Goal: Information Seeking & Learning: Learn about a topic

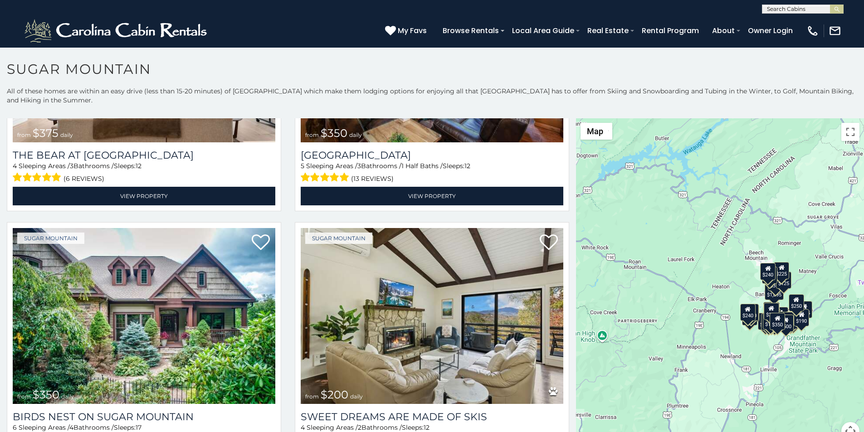
scroll to position [189, 0]
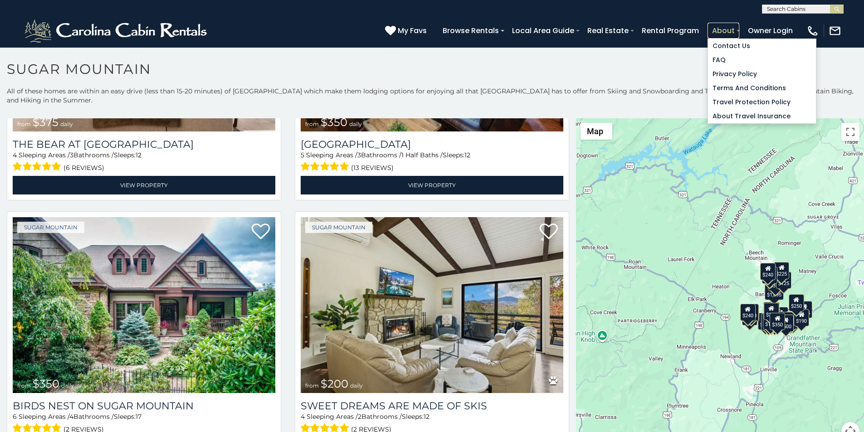
click at [739, 27] on link "About" at bounding box center [723, 31] width 32 height 16
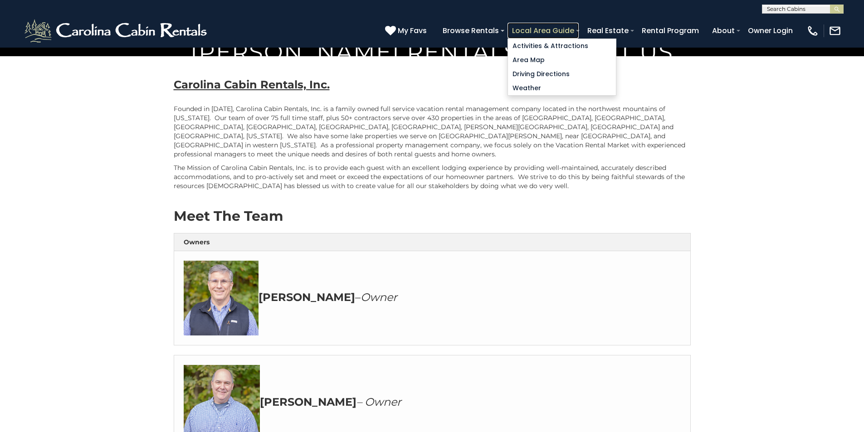
click at [578, 27] on link "Local Area Guide" at bounding box center [542, 31] width 71 height 16
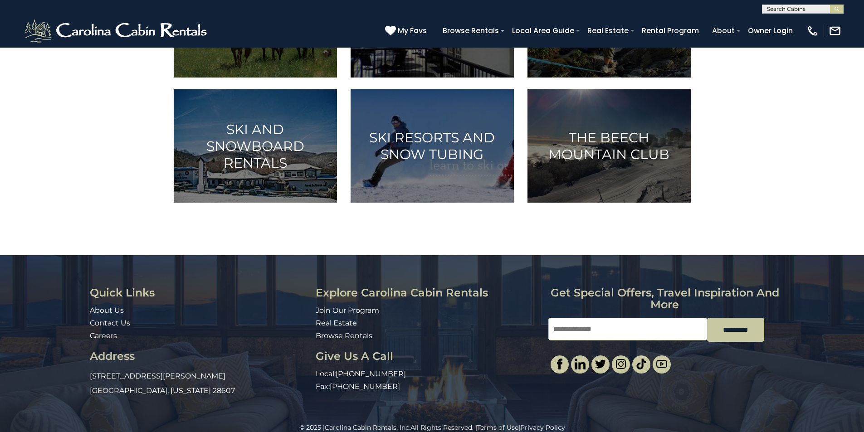
scroll to position [453, 0]
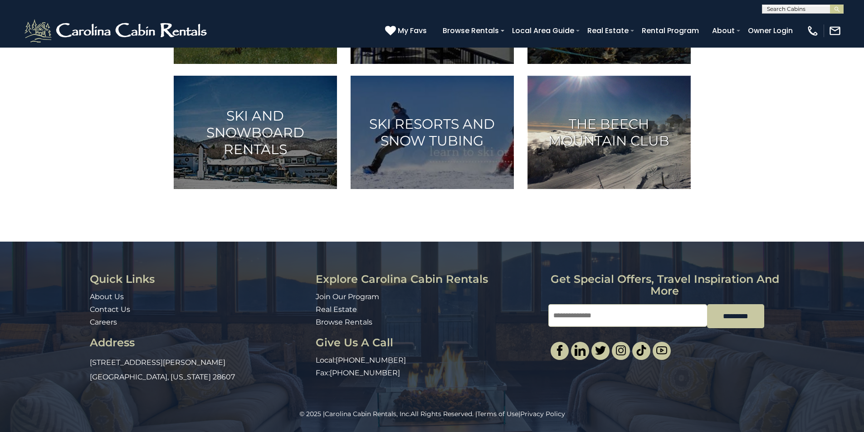
click at [671, 189] on img at bounding box center [608, 132] width 163 height 113
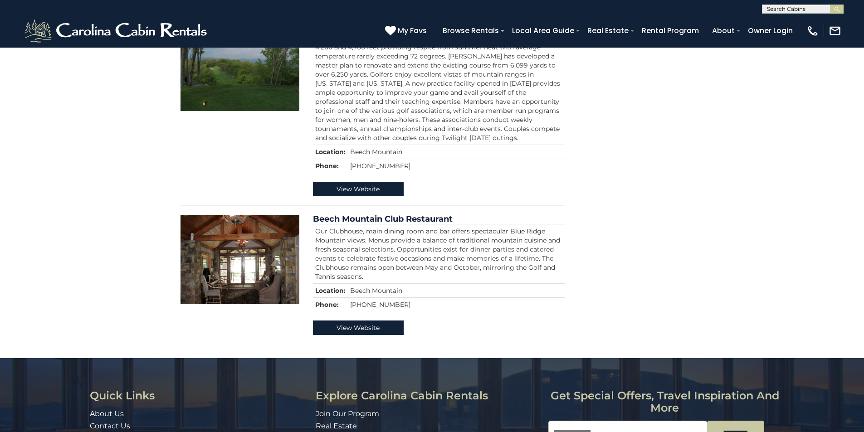
scroll to position [529, 0]
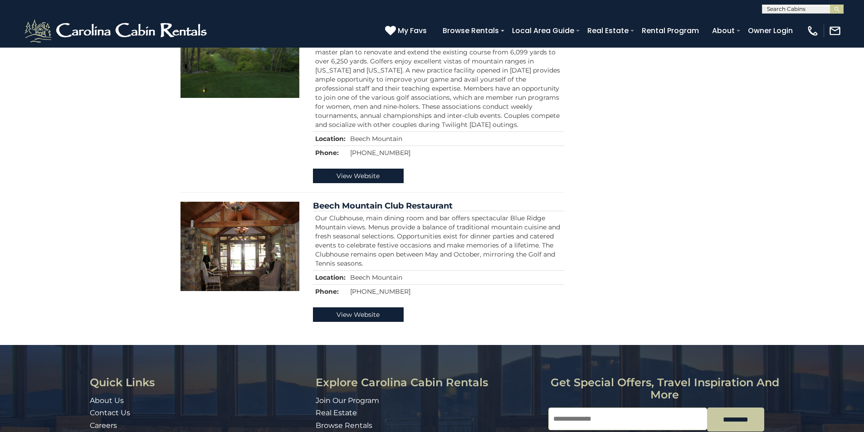
click at [564, 408] on input "Email" at bounding box center [627, 419] width 159 height 23
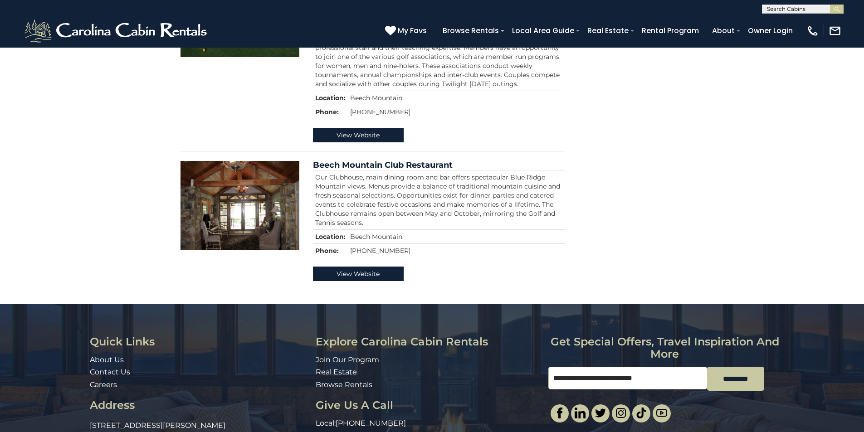
scroll to position [578, 0]
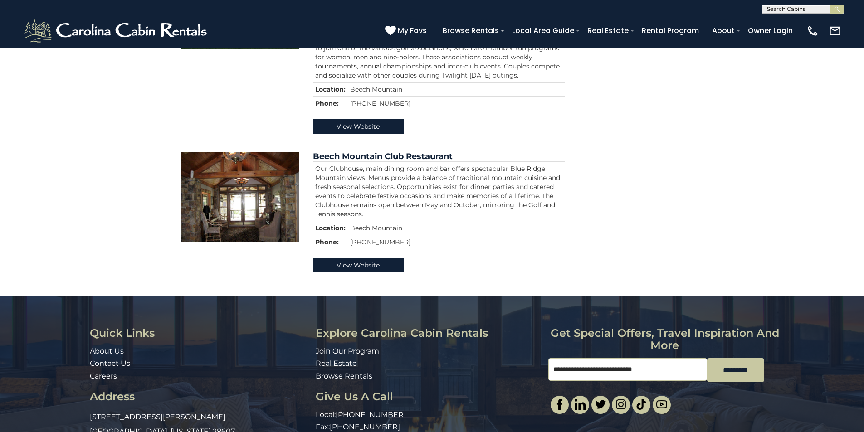
type input "**********"
click at [396, 26] on icon at bounding box center [390, 30] width 11 height 11
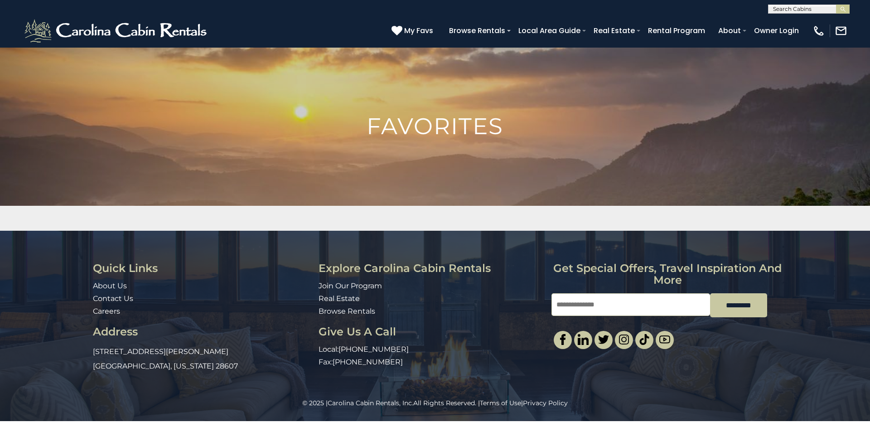
click at [870, 245] on div "Quick Links About Us Contact Us Careers Address 491 George Wilson Road Boone, N…" at bounding box center [435, 315] width 870 height 168
click at [583, 293] on input "Email" at bounding box center [631, 304] width 159 height 23
type input "**********"
